Goal: Book appointment/travel/reservation

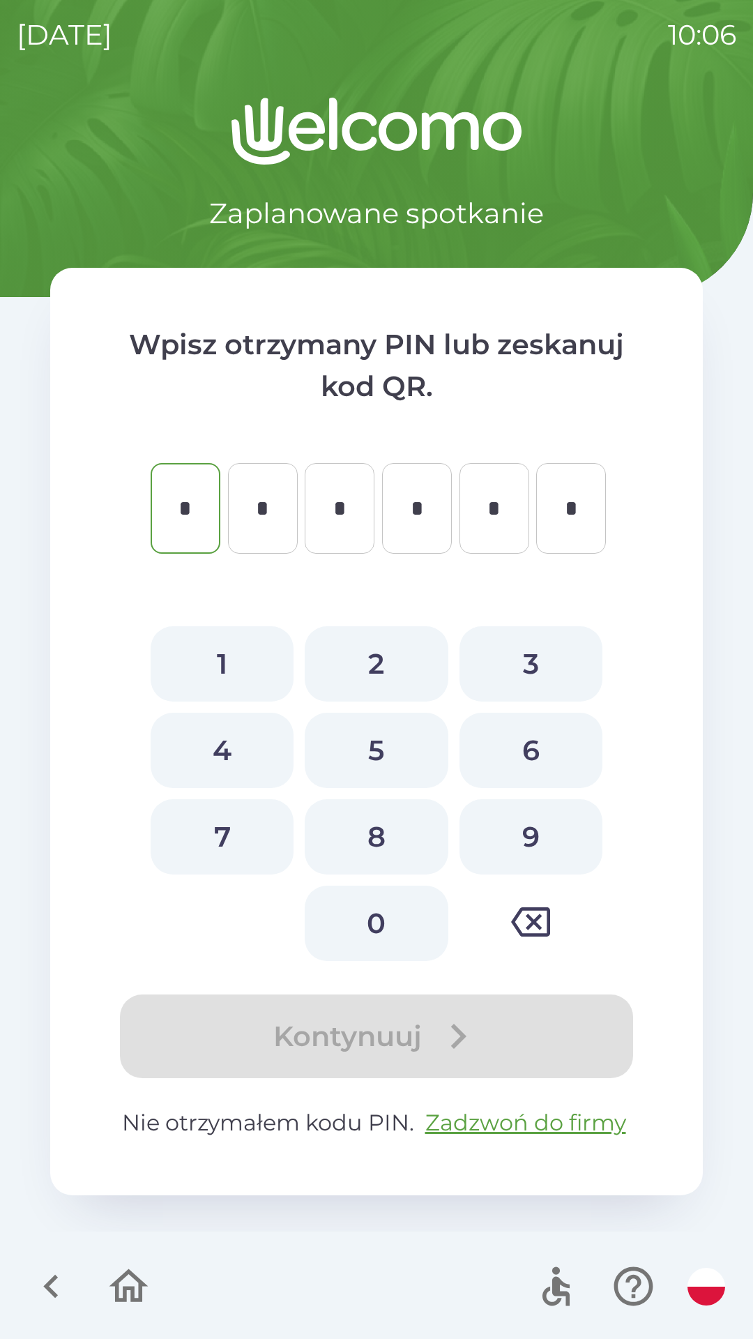
type input "*"
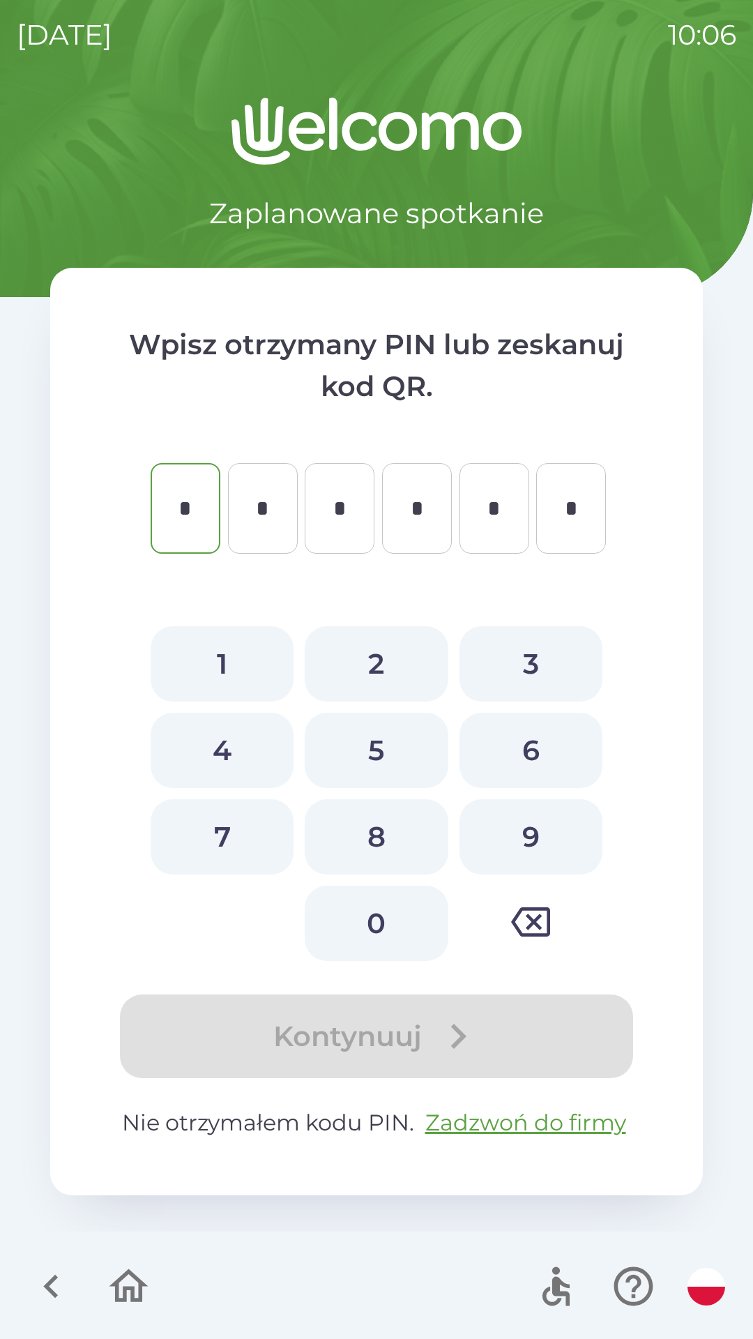
type input "*"
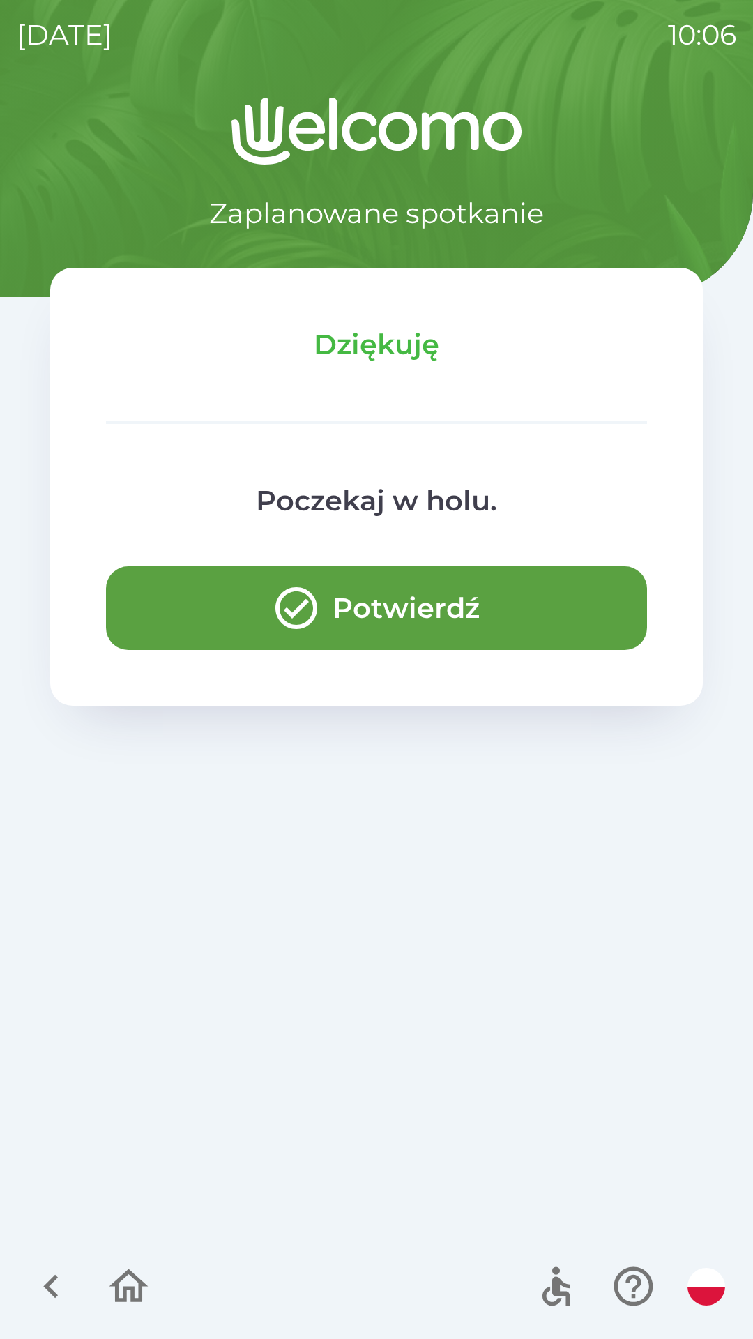
click at [407, 602] on button "Potwierdź" at bounding box center [376, 608] width 541 height 84
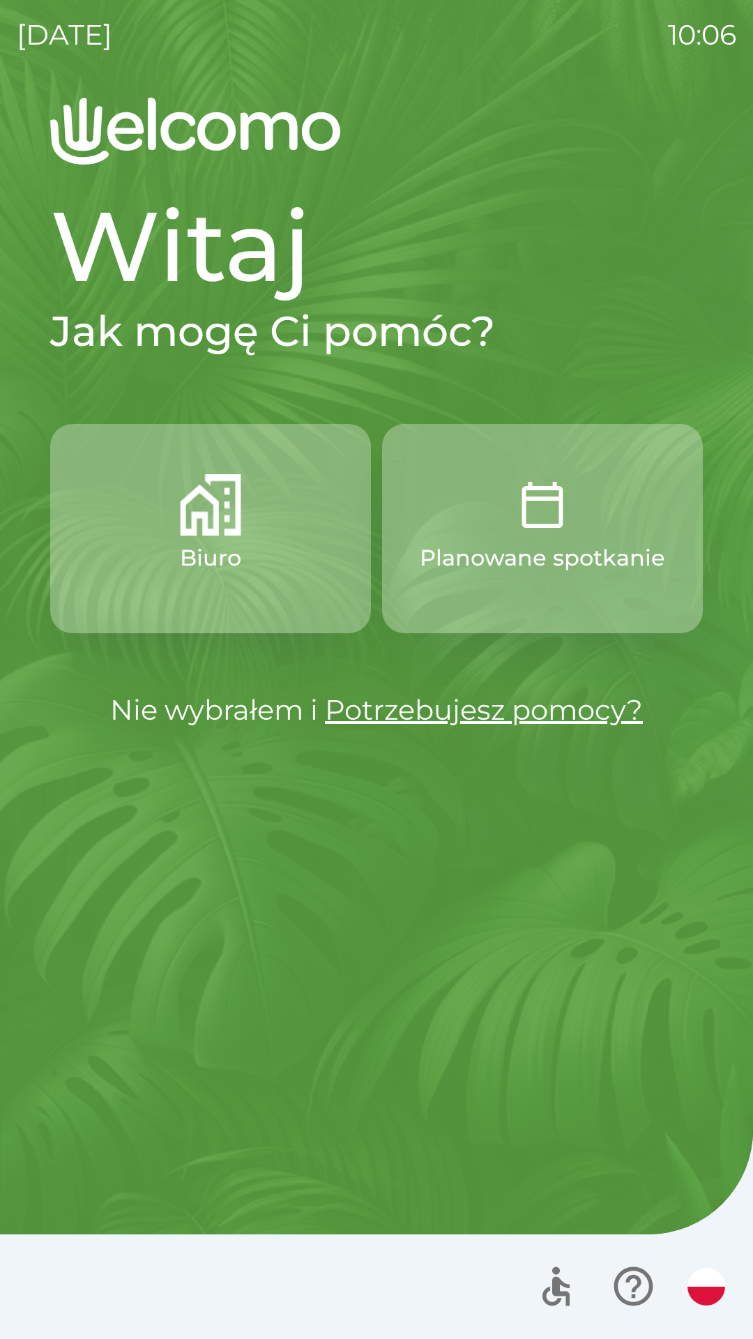
click at [180, 536] on button "Biuro" at bounding box center [210, 528] width 321 height 209
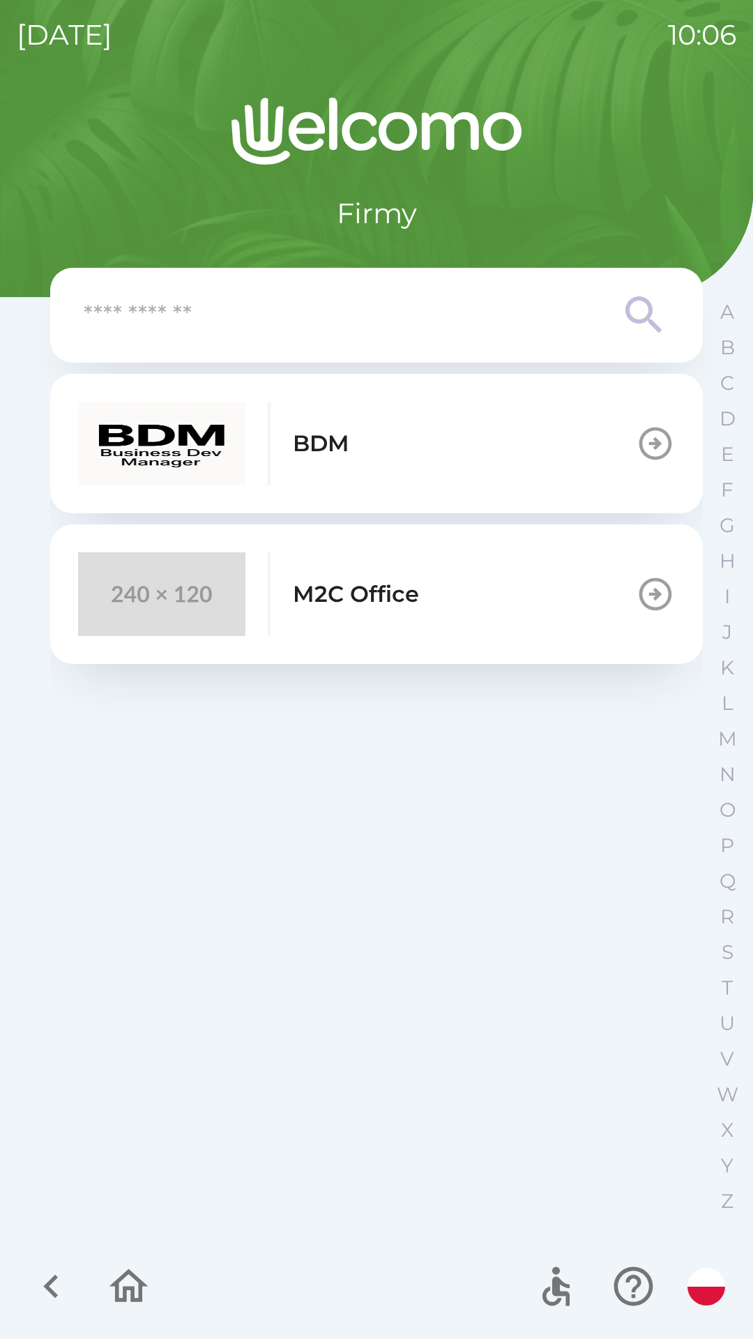
click at [324, 450] on p "BDM" at bounding box center [321, 443] width 56 height 33
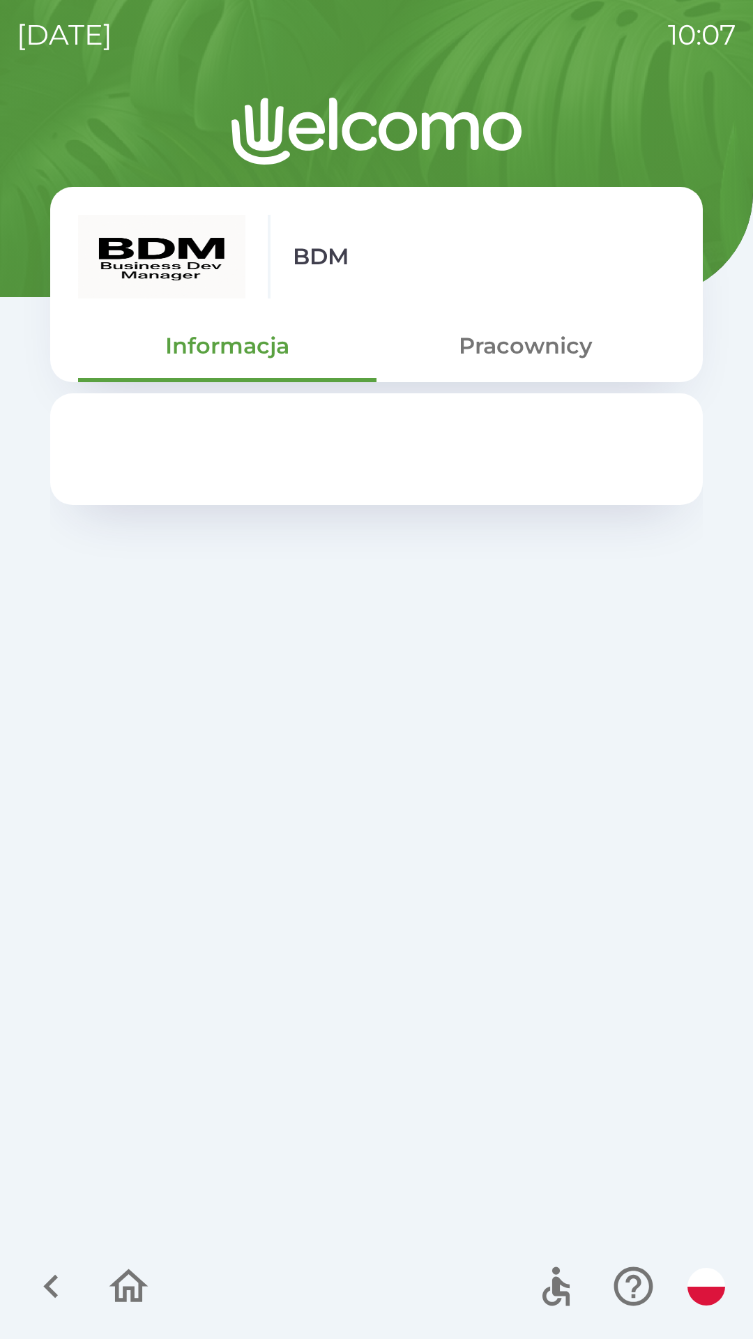
click at [370, 569] on div at bounding box center [376, 809] width 653 height 833
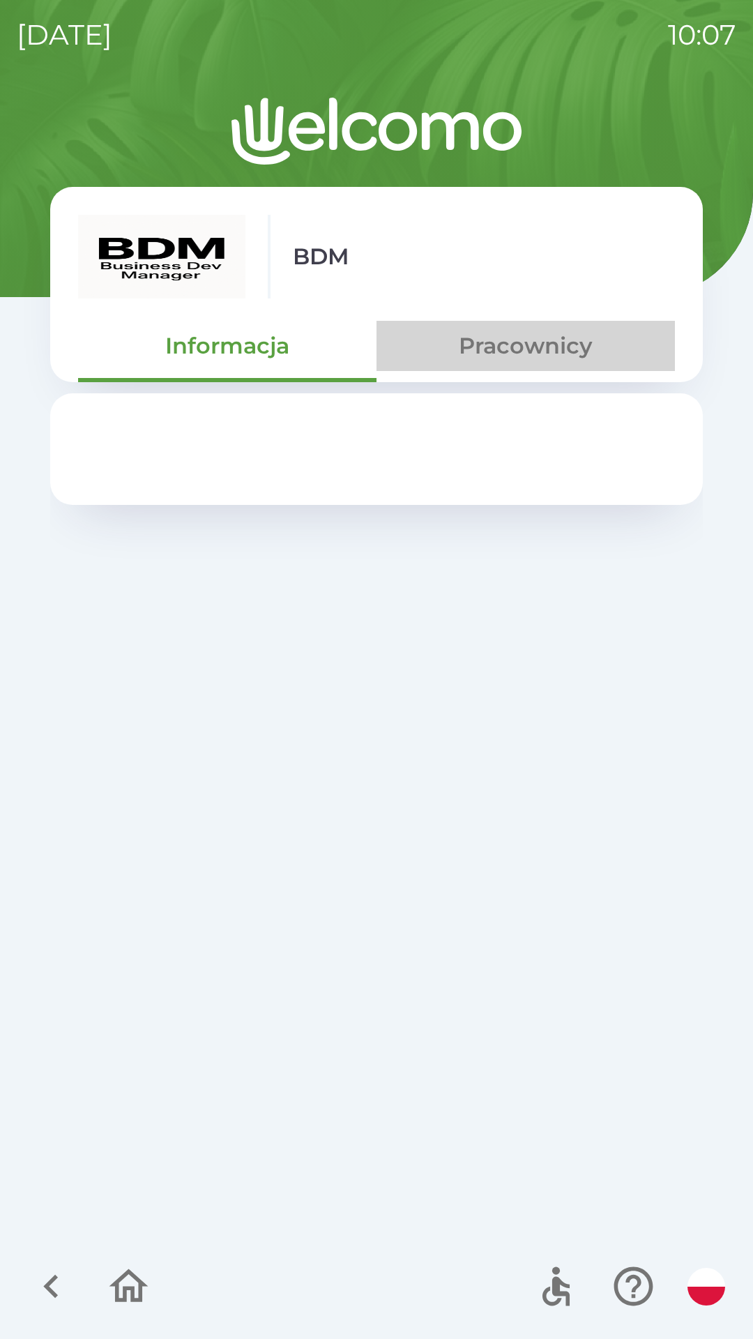
click at [511, 326] on button "Pracownicy" at bounding box center [526, 346] width 299 height 50
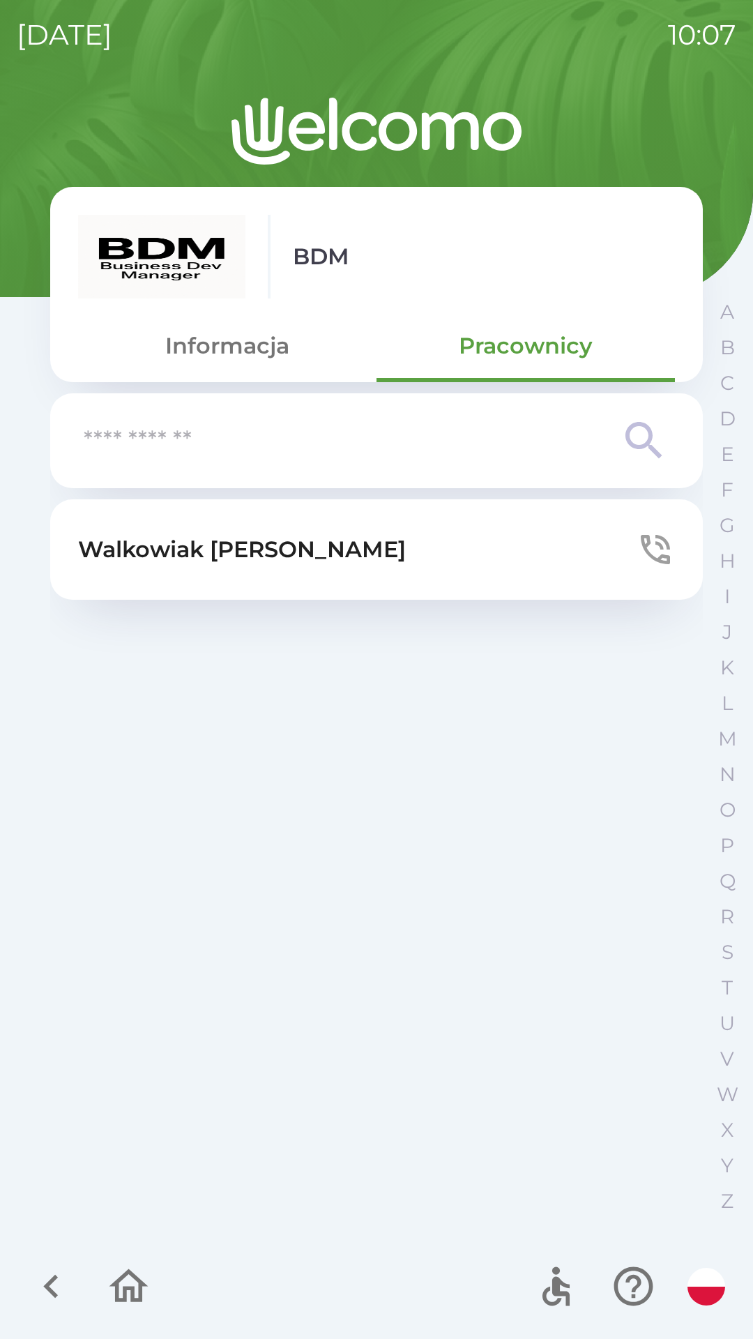
click at [250, 538] on p "[PERSON_NAME]" at bounding box center [242, 549] width 328 height 33
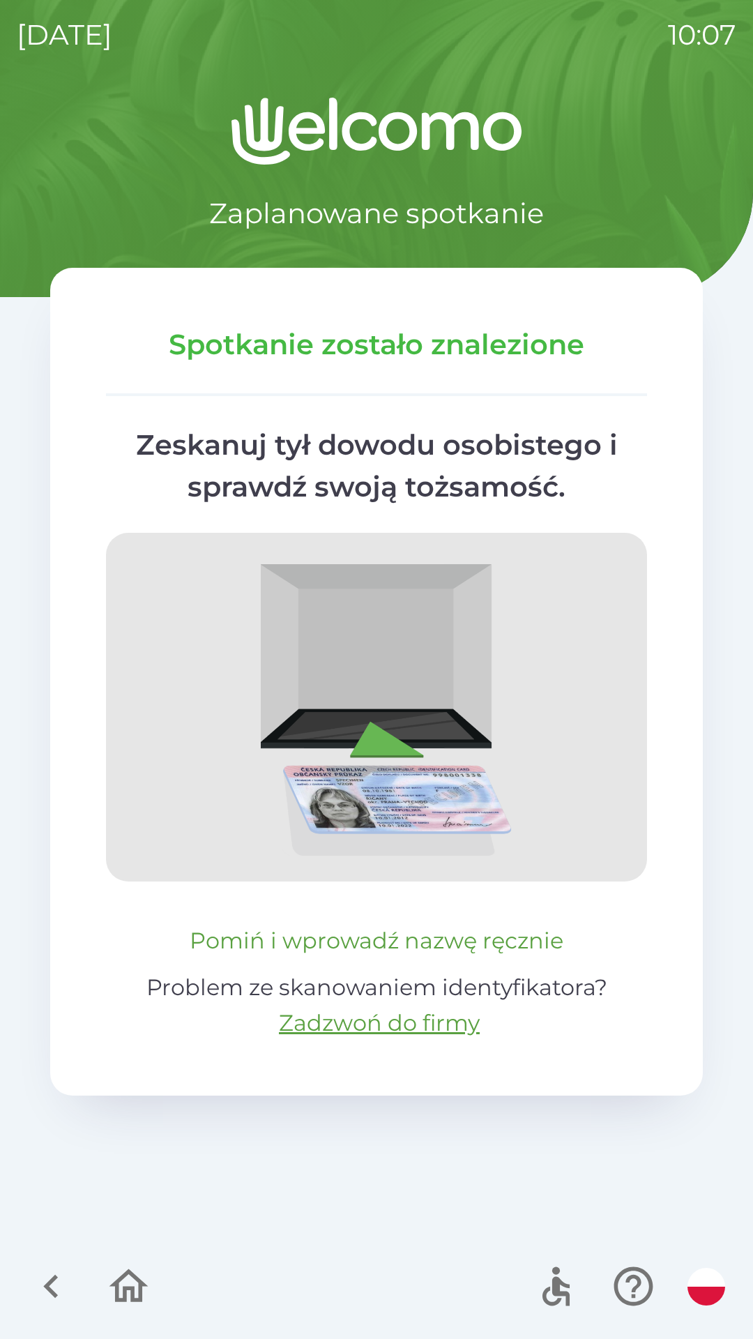
click at [391, 934] on button "Pomiń i wprowadź nazwę ręcznie" at bounding box center [376, 940] width 385 height 33
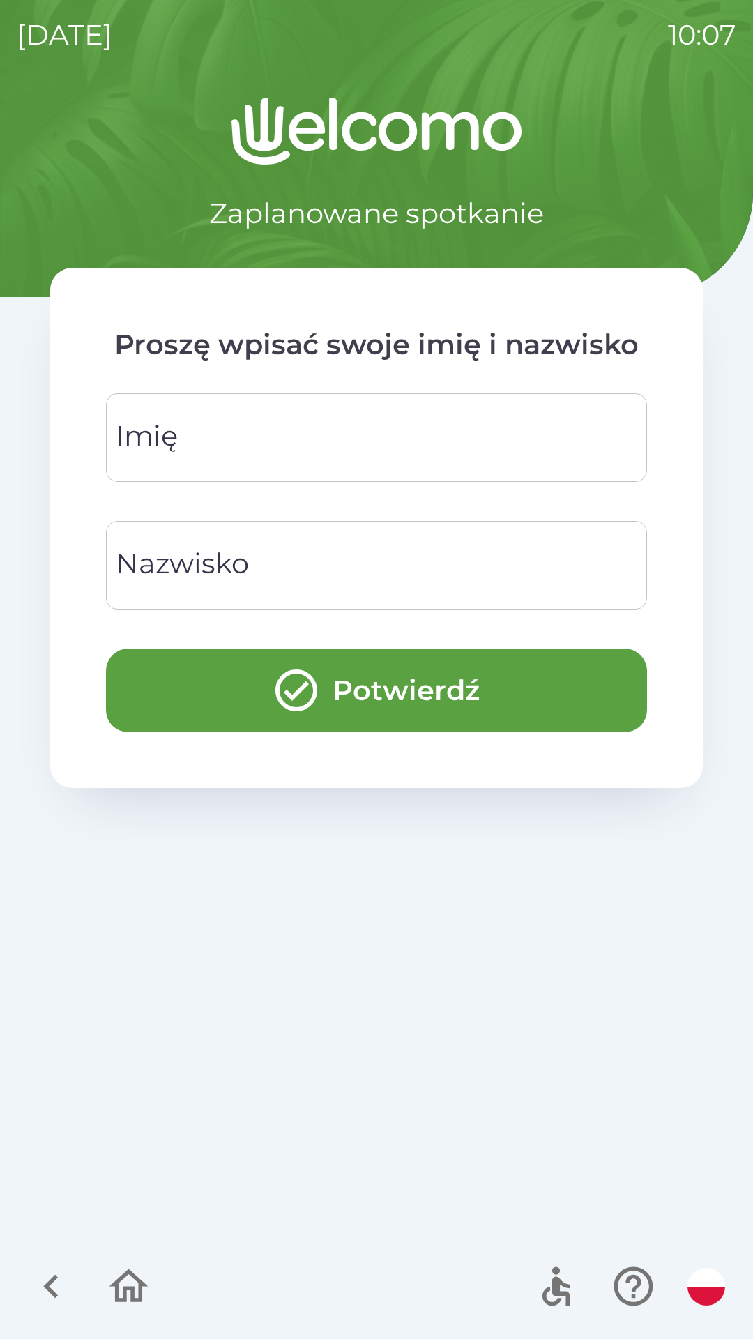
click at [293, 428] on input "Imię" at bounding box center [377, 437] width 508 height 55
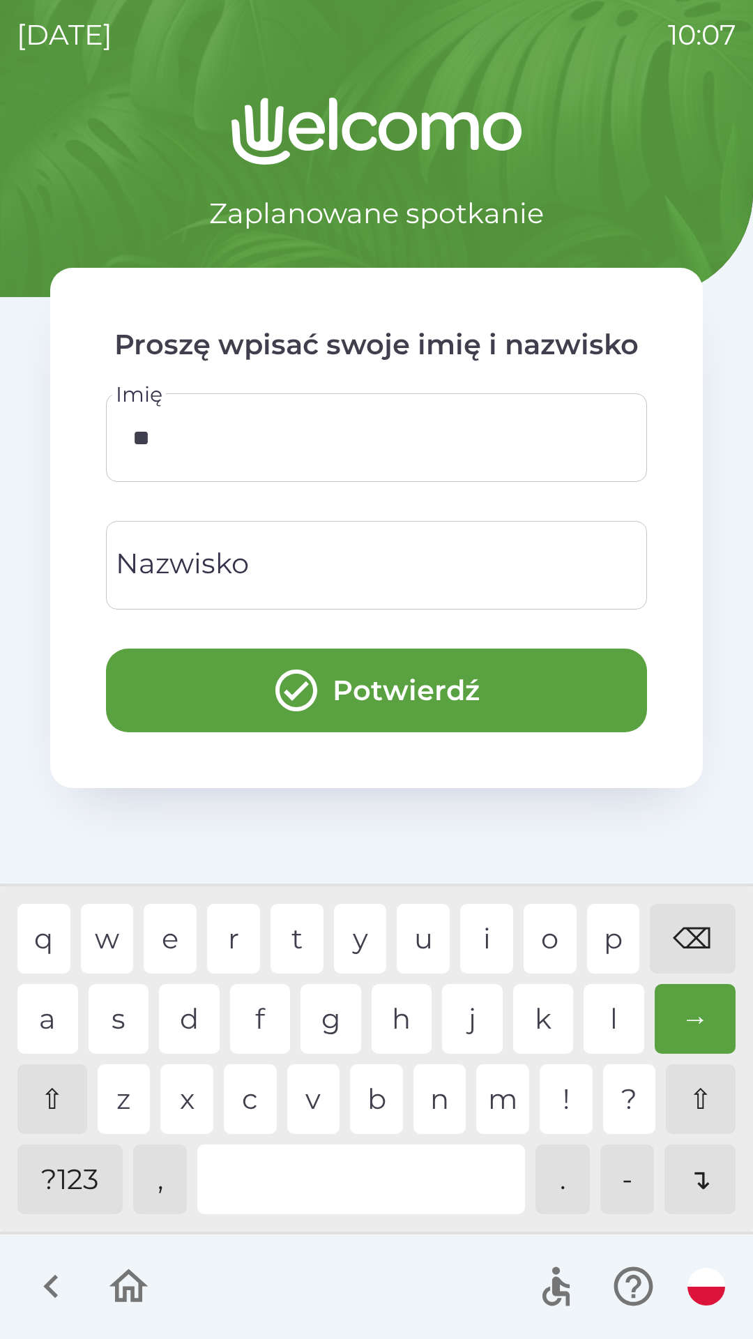
click at [435, 1097] on div "n" at bounding box center [440, 1099] width 53 height 70
click at [451, 1096] on div "n" at bounding box center [440, 1099] width 53 height 70
type input "****"
click at [270, 571] on input "Nazwisko" at bounding box center [377, 565] width 508 height 55
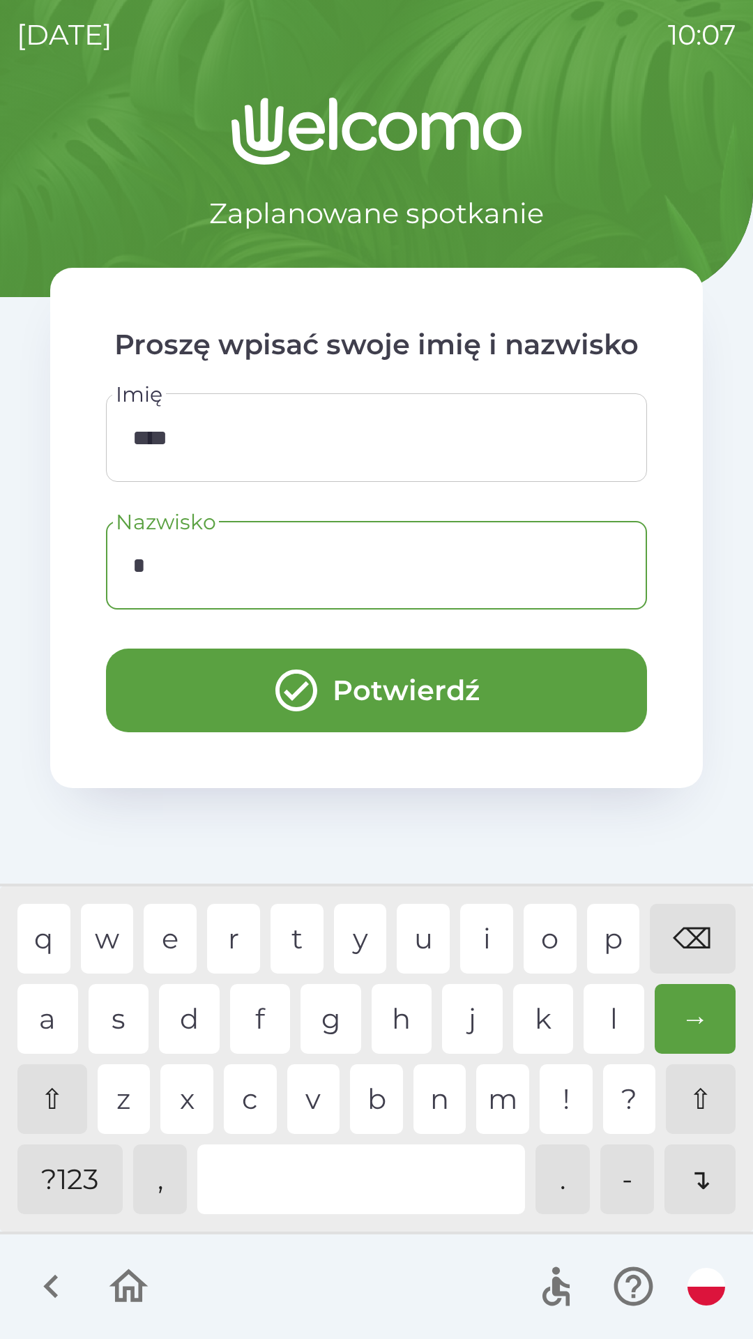
click at [52, 1022] on div "a" at bounding box center [47, 1019] width 61 height 70
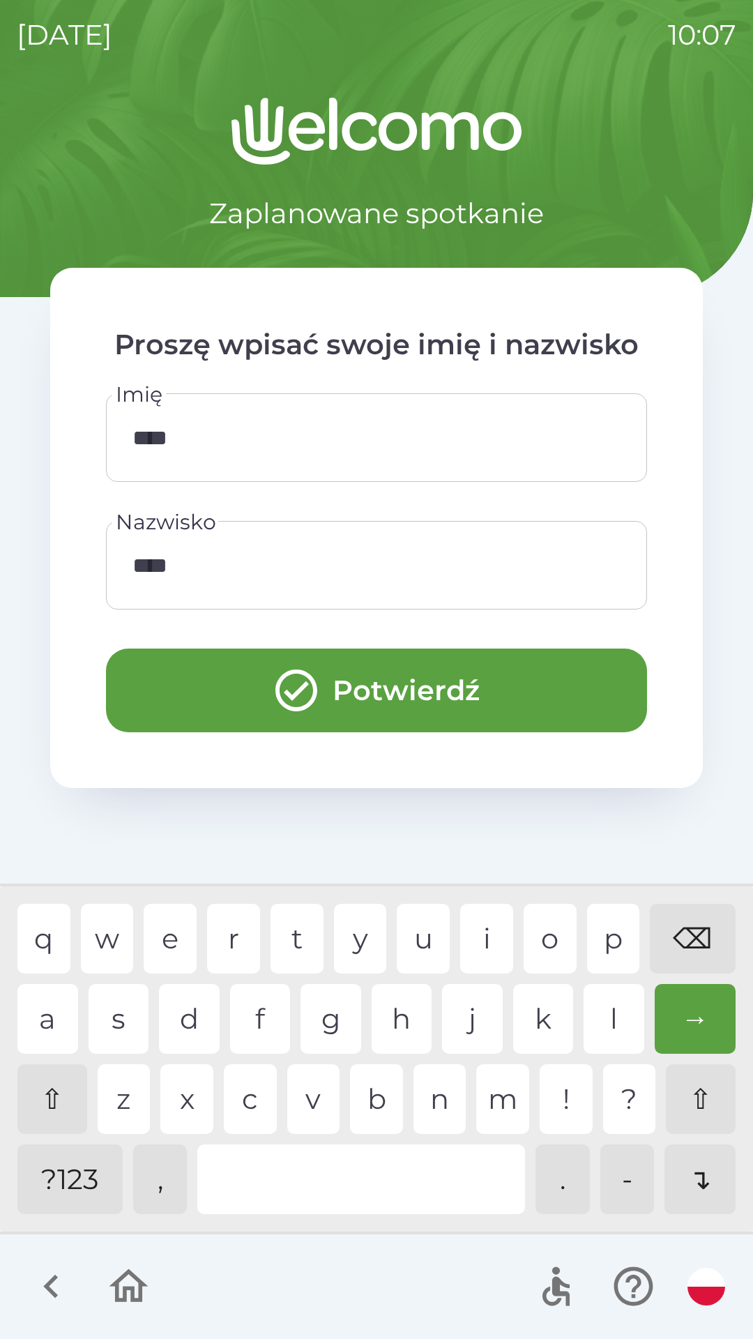
click at [110, 996] on div "s" at bounding box center [119, 1019] width 61 height 70
type input "*****"
click at [541, 979] on div "q w e r t y u i o p ⌫ a s d f g h j k l → ⇧ z x c v b n m ! ? ⇧ ?123 , . - ↴" at bounding box center [376, 1059] width 746 height 338
click at [408, 669] on button "Potwierdź" at bounding box center [376, 691] width 541 height 84
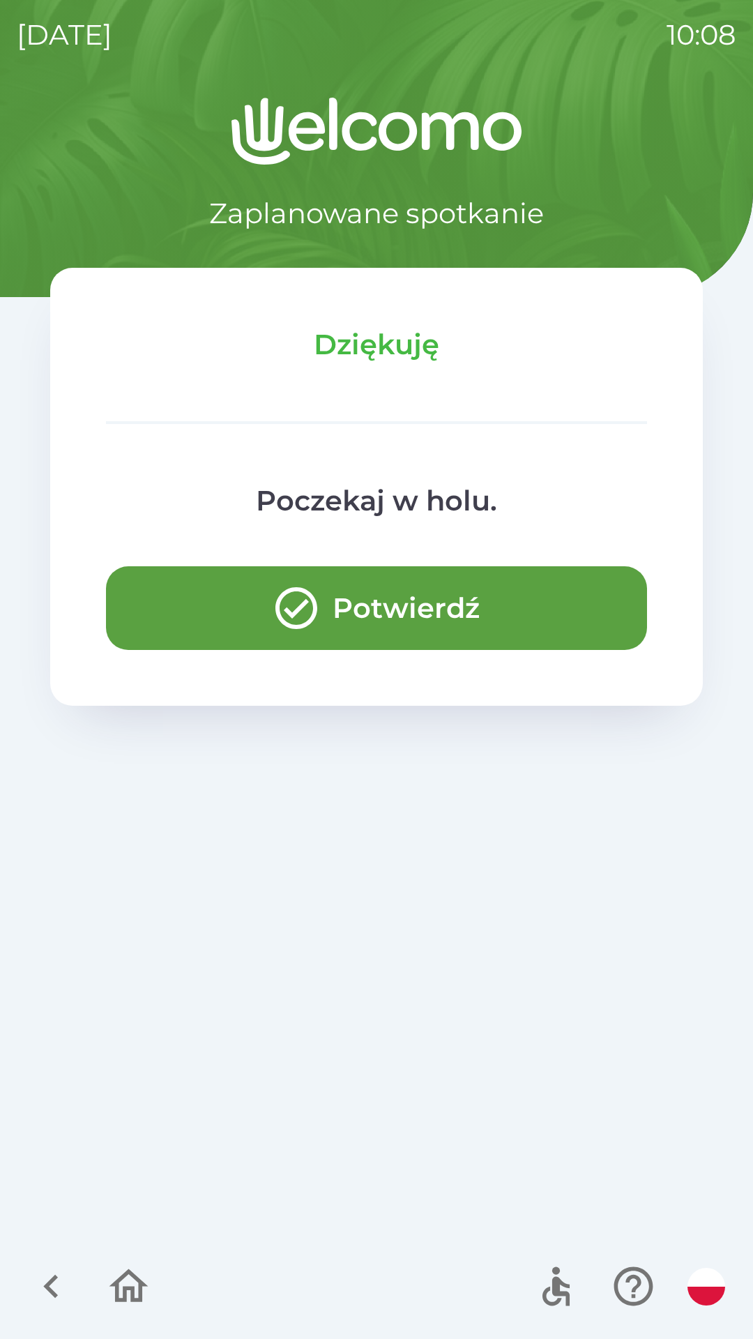
click at [300, 613] on icon "button" at bounding box center [296, 608] width 50 height 50
